Goal: Task Accomplishment & Management: Manage account settings

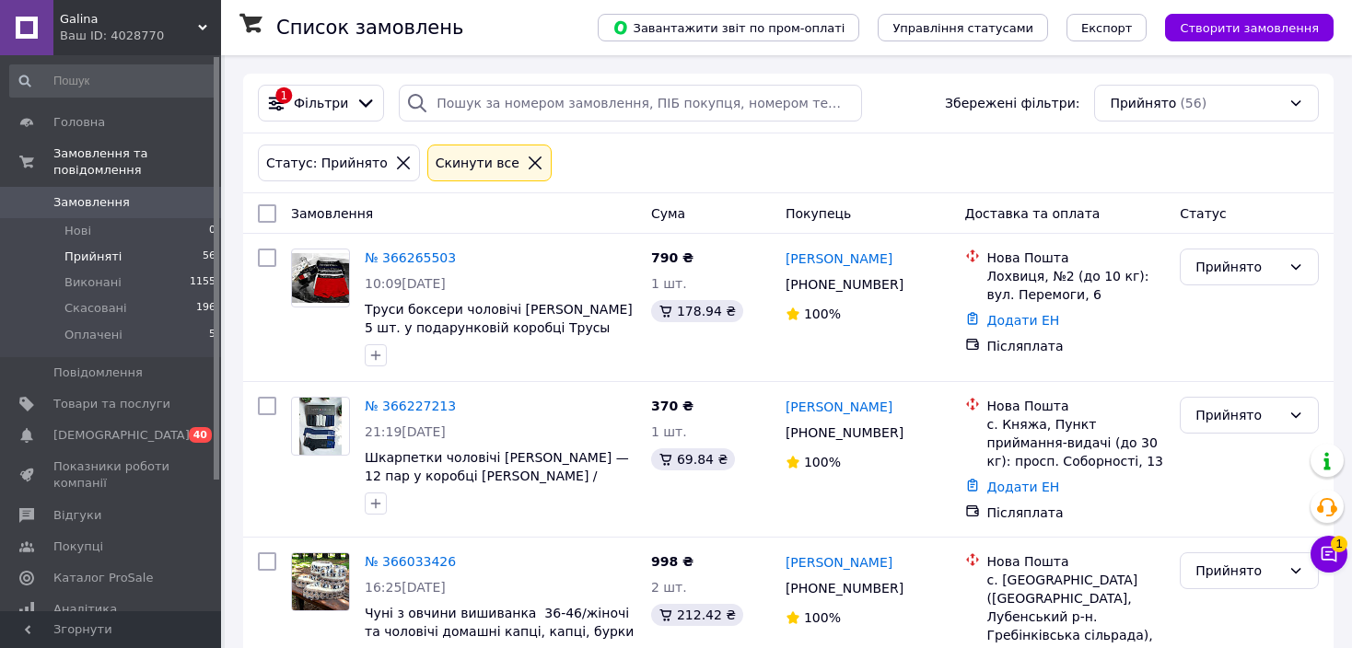
click at [102, 194] on span "Замовлення" at bounding box center [91, 202] width 76 height 17
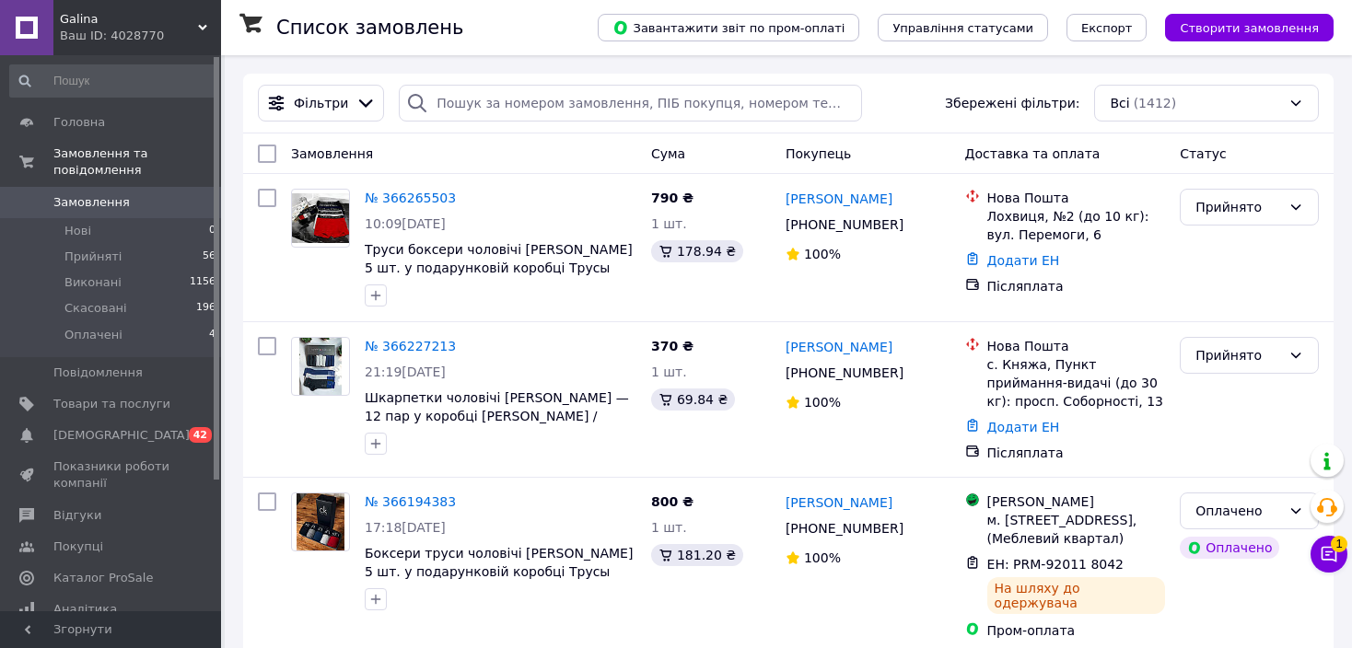
click at [91, 570] on span "Каталог ProSale" at bounding box center [102, 578] width 99 height 17
